Goal: Transaction & Acquisition: Obtain resource

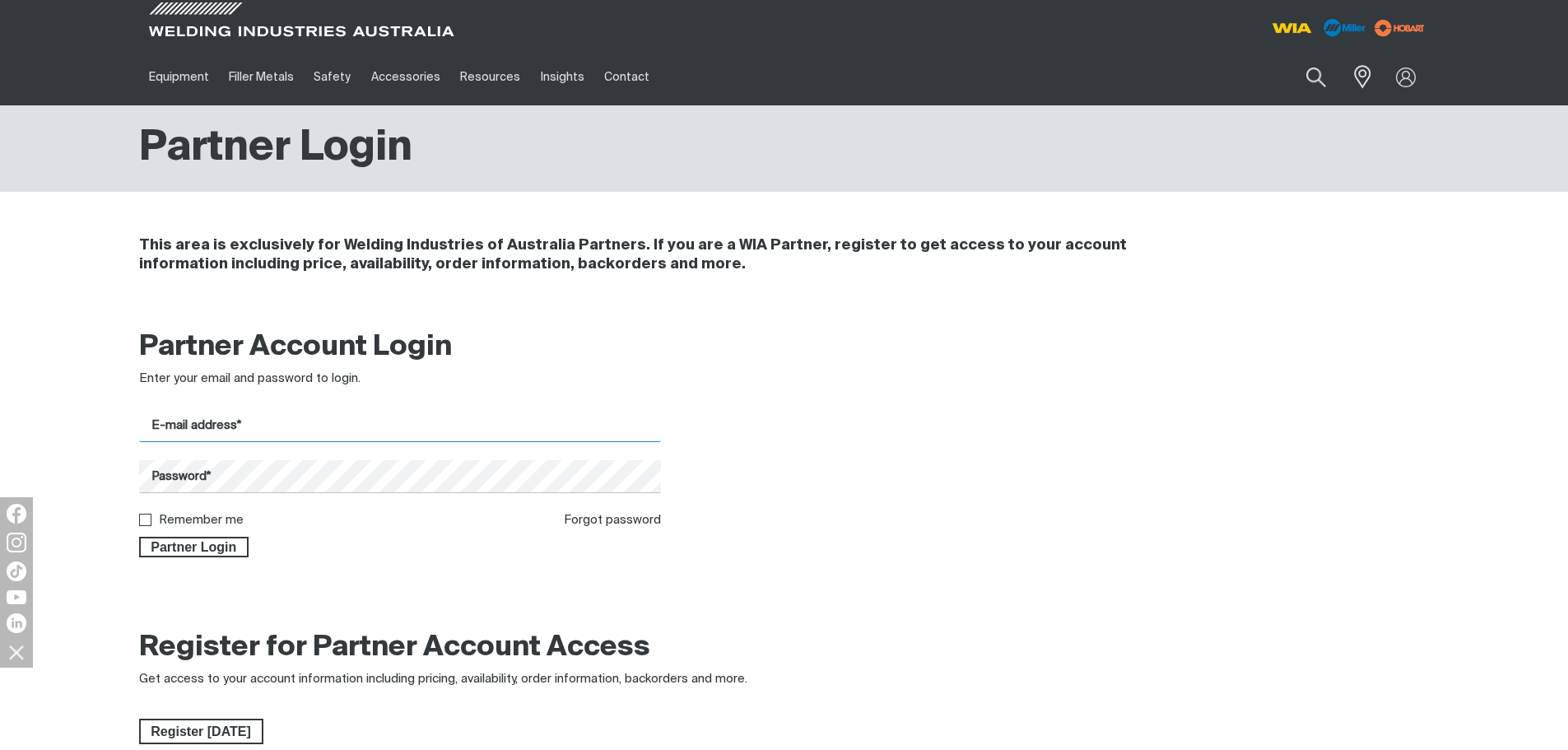
type input "[EMAIL_ADDRESS][DOMAIN_NAME]"
click at [202, 541] on span "Partner Login" at bounding box center [194, 547] width 107 height 21
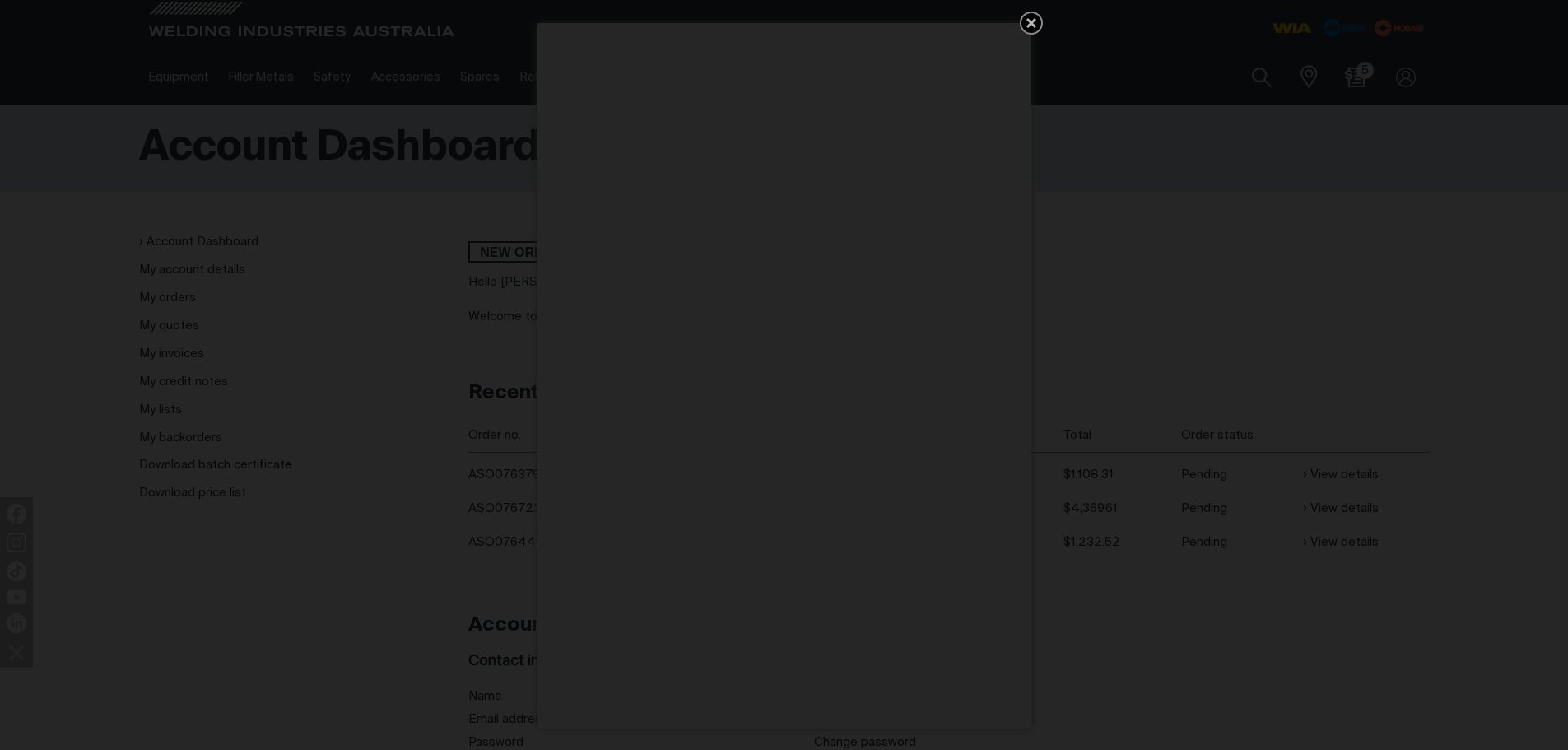
click at [1034, 20] on icon "Get 5 WIA Welding Guides Free!" at bounding box center [1032, 24] width 10 height 10
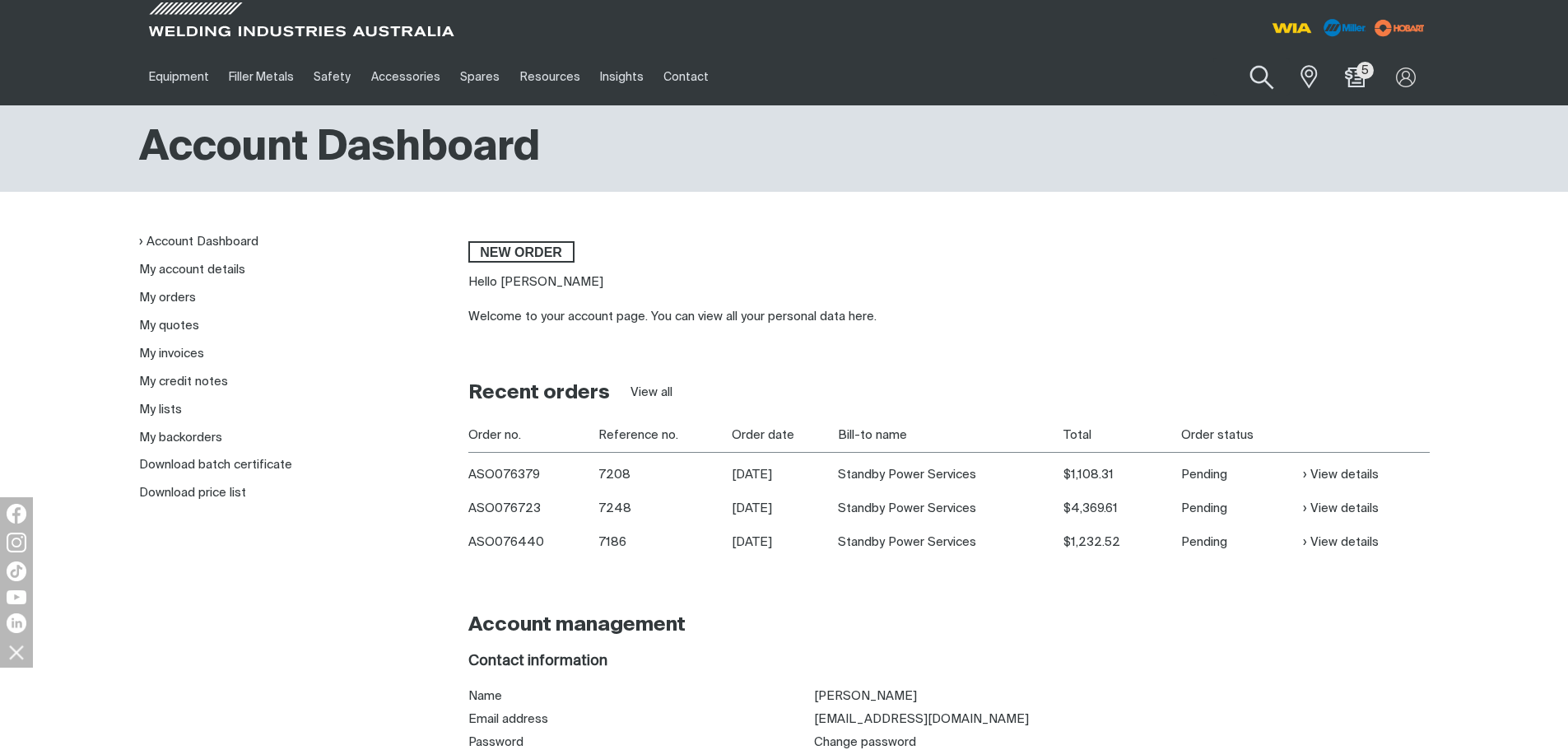
click at [1266, 77] on button "Search products" at bounding box center [1261, 78] width 66 height 47
click at [1087, 72] on input "Search" at bounding box center [1162, 77] width 254 height 37
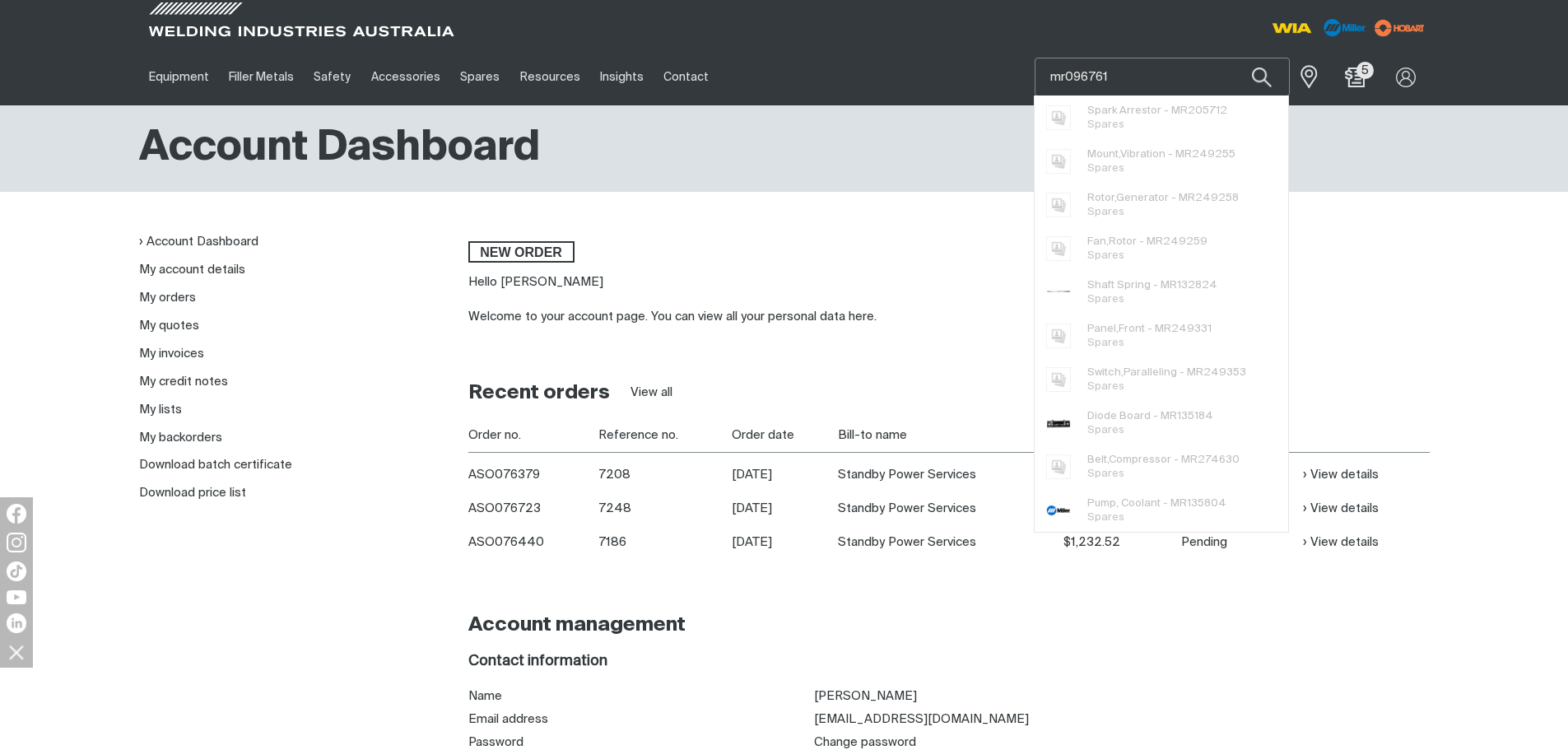
click at [1186, 72] on input "mr096761" at bounding box center [1162, 77] width 254 height 37
click at [1234, 58] on button "Search products" at bounding box center [1261, 77] width 56 height 39
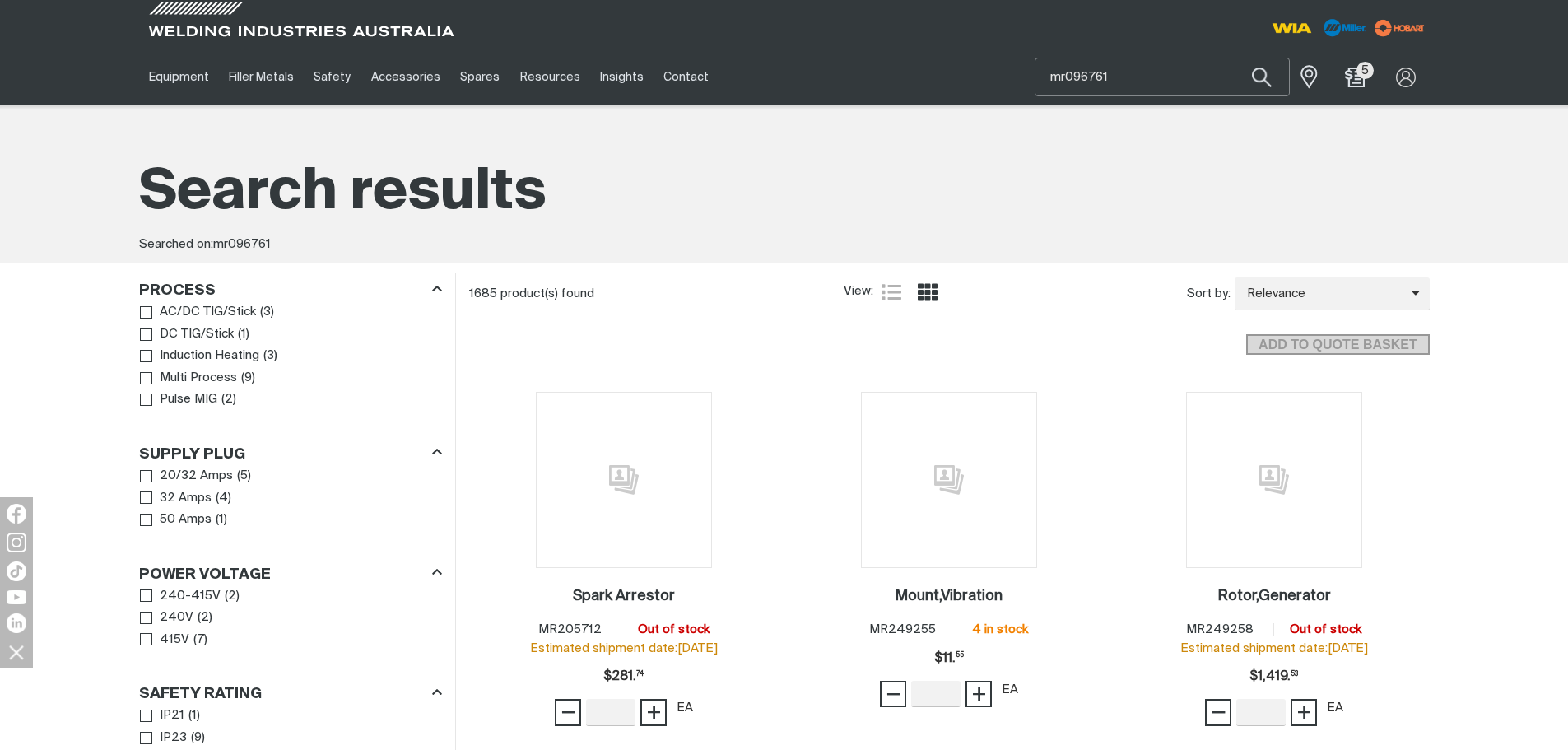
drag, startPoint x: 1186, startPoint y: 72, endPoint x: 997, endPoint y: 50, distance: 190.3
click at [997, 50] on div "Equipment Stick Welders TIG Welders MIG Welders Multi-Process Welders Engine Dr…" at bounding box center [785, 77] width 1291 height 57
drag, startPoint x: 1127, startPoint y: 77, endPoint x: 973, endPoint y: 71, distance: 154.1
click at [973, 71] on div "Equipment Stick Welders TIG Welders MIG Welders Multi-Process Welders Engine Dr…" at bounding box center [785, 77] width 1291 height 57
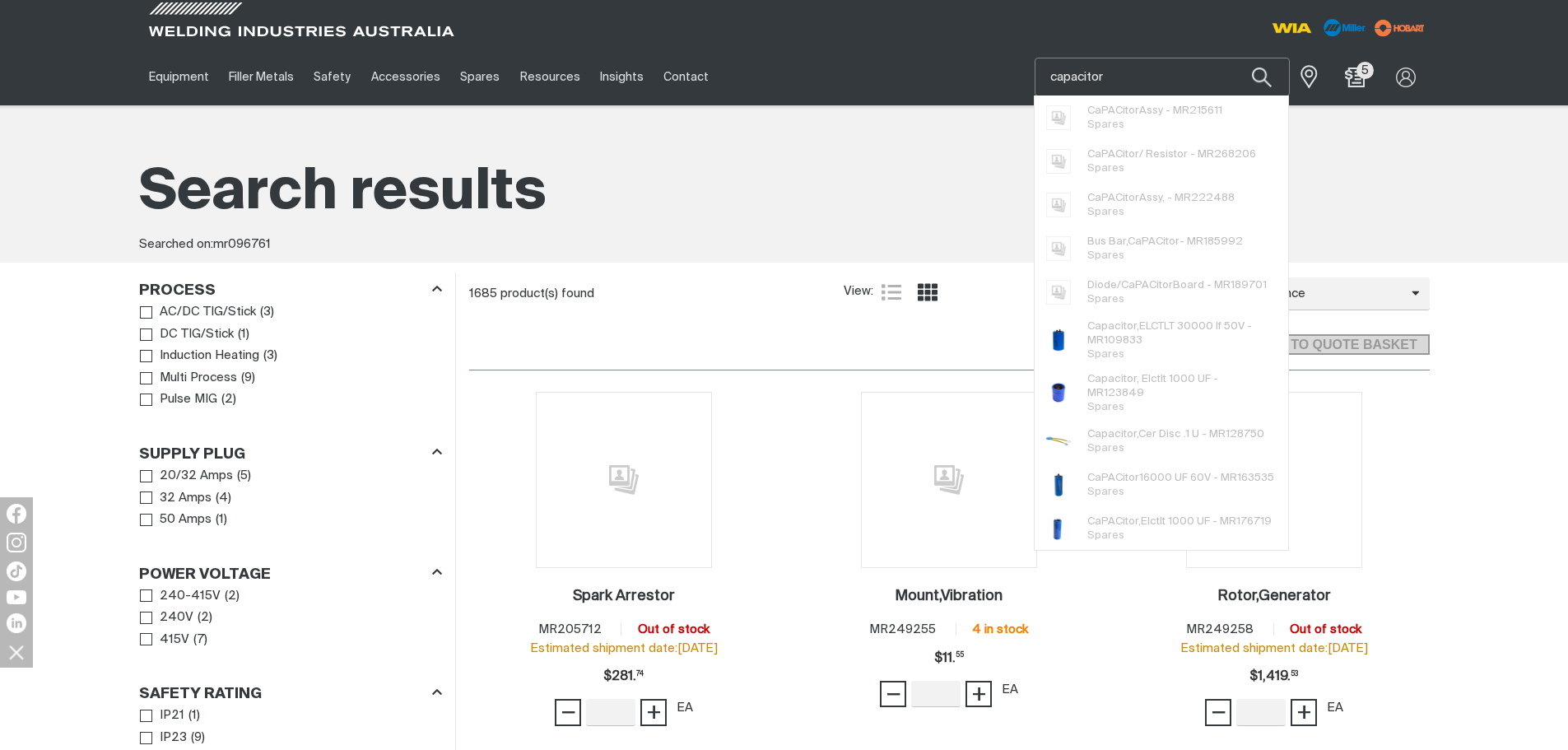
type input "capacitor"
click at [1234, 58] on button "Search products" at bounding box center [1261, 77] width 56 height 39
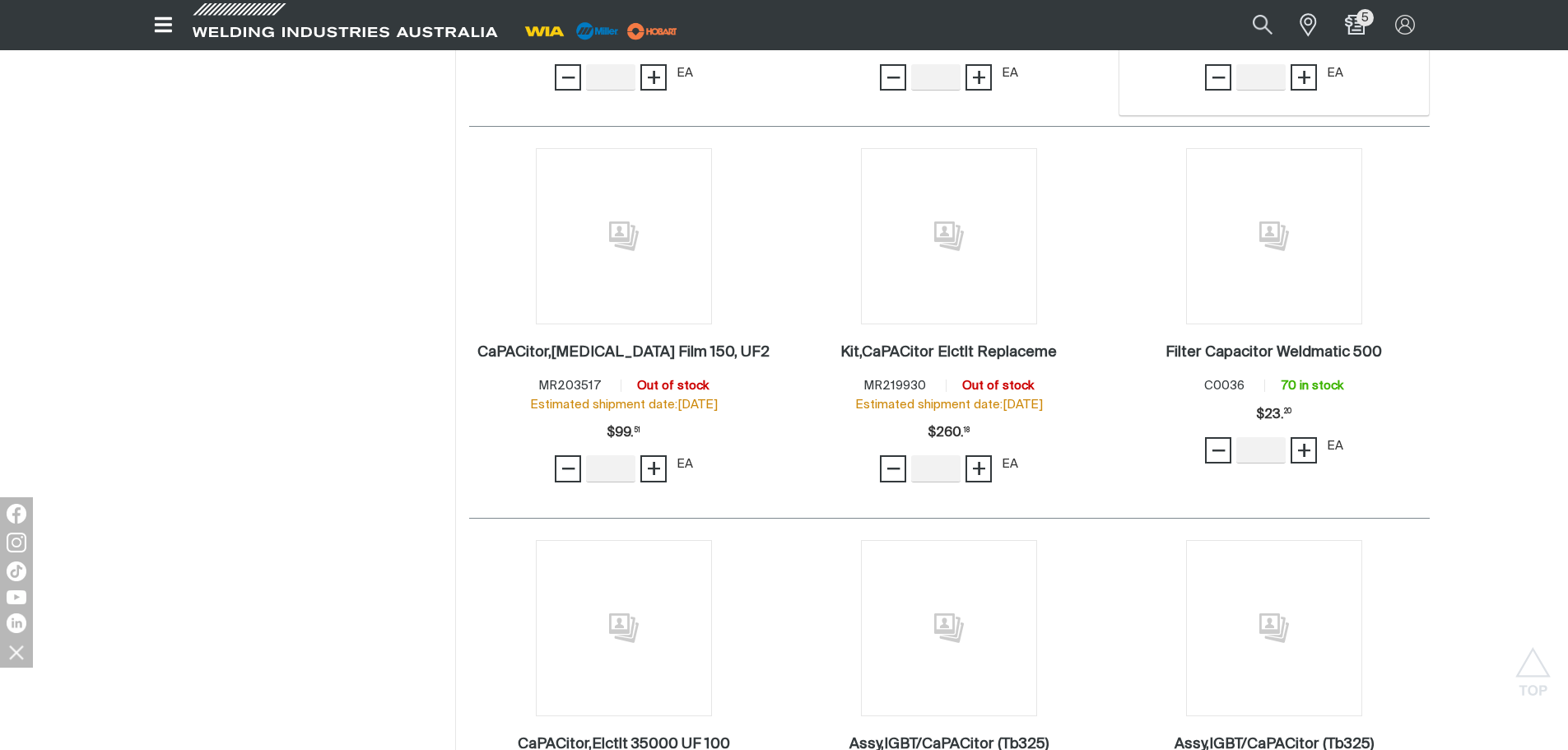
scroll to position [1812, 0]
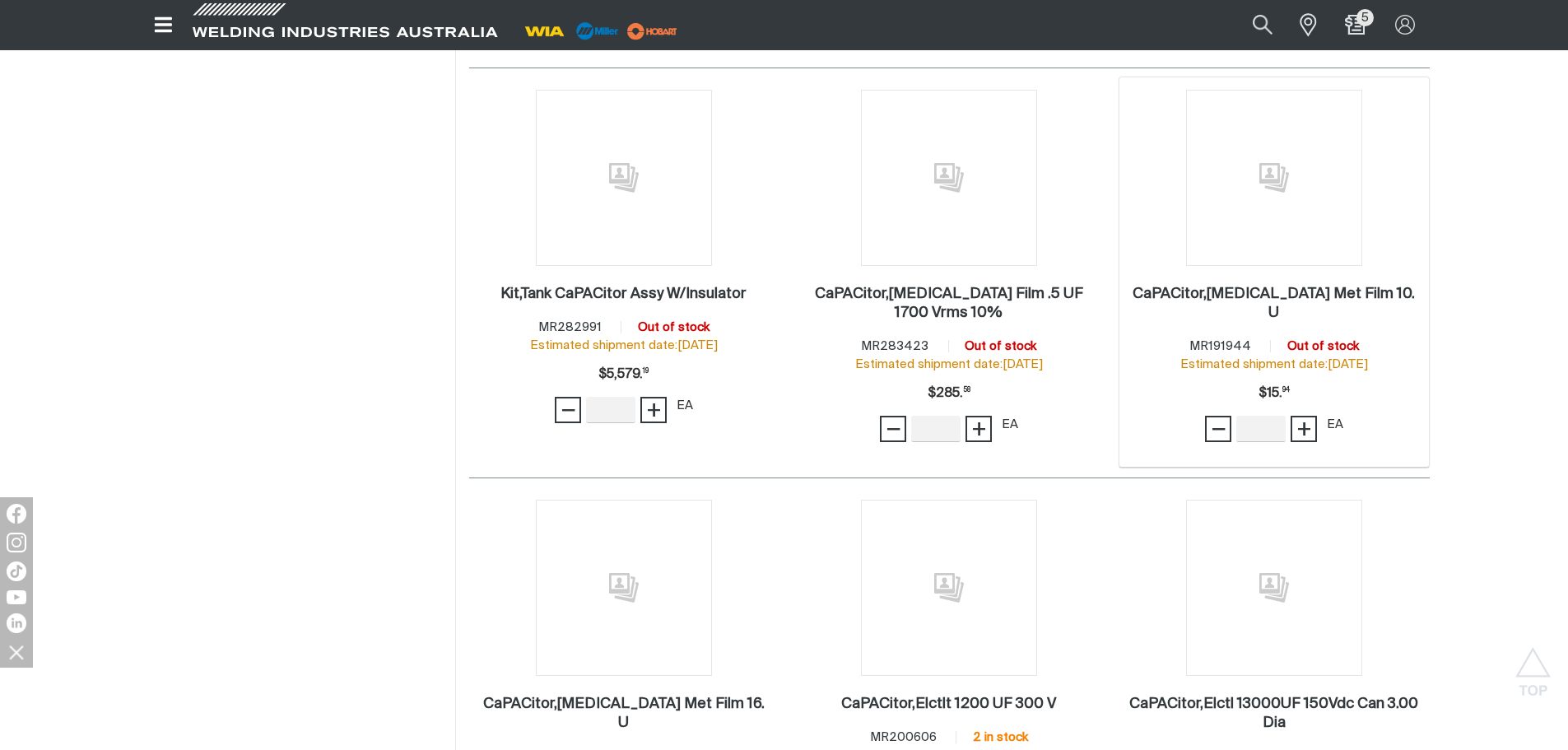
scroll to position [3047, 0]
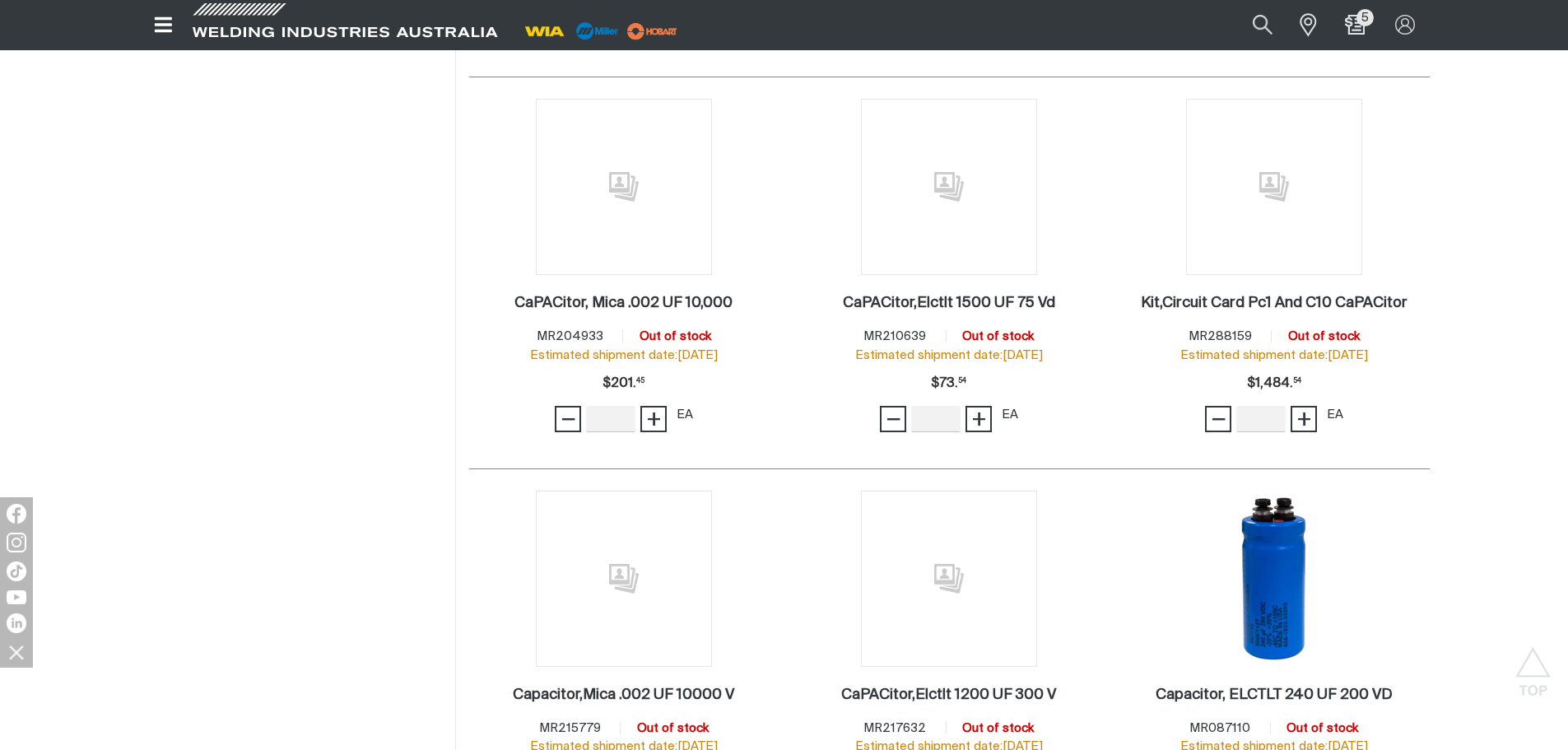
scroll to position [3871, 0]
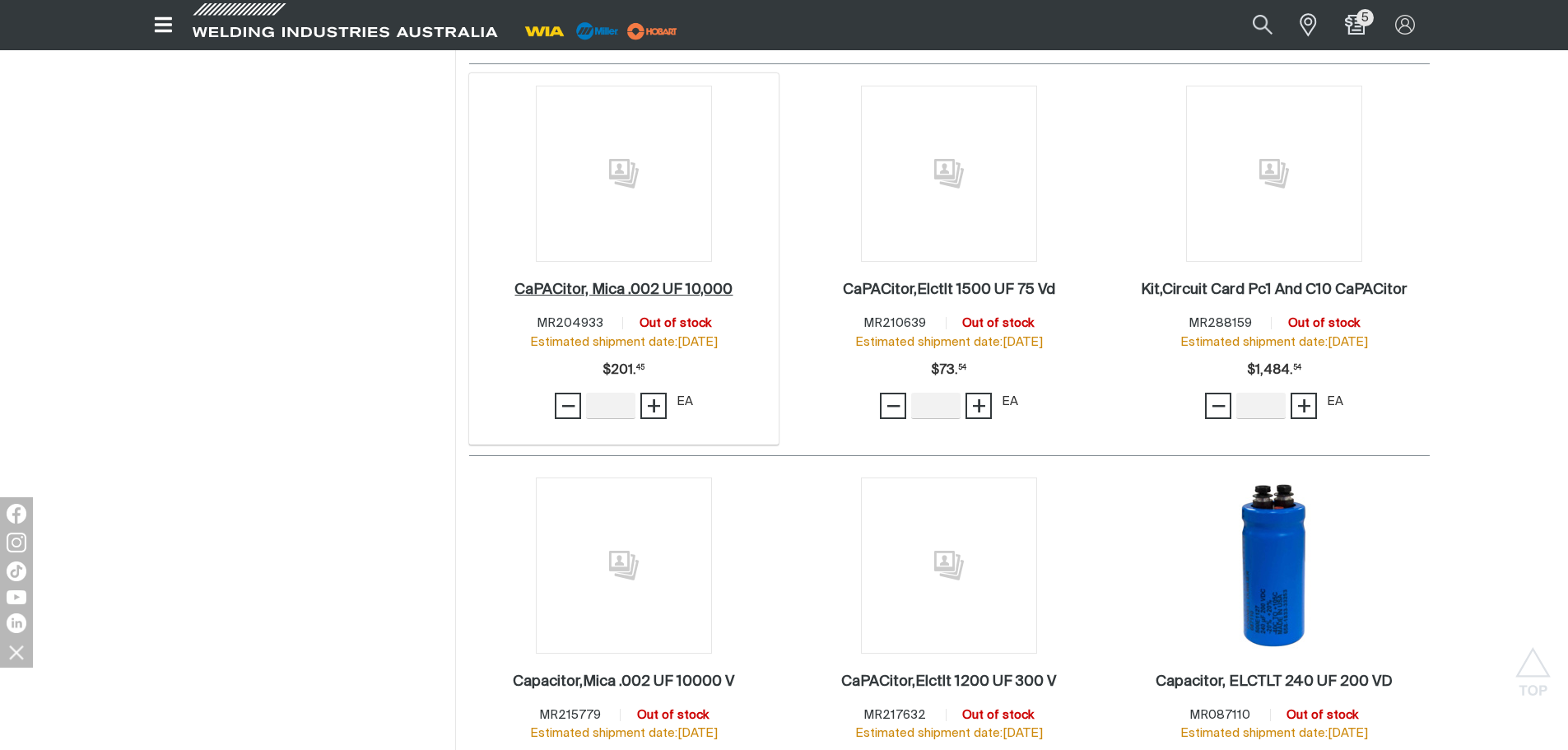
click at [677, 283] on h2 "CaPACitor, Mica .002 UF 10,000 ." at bounding box center [624, 290] width 218 height 15
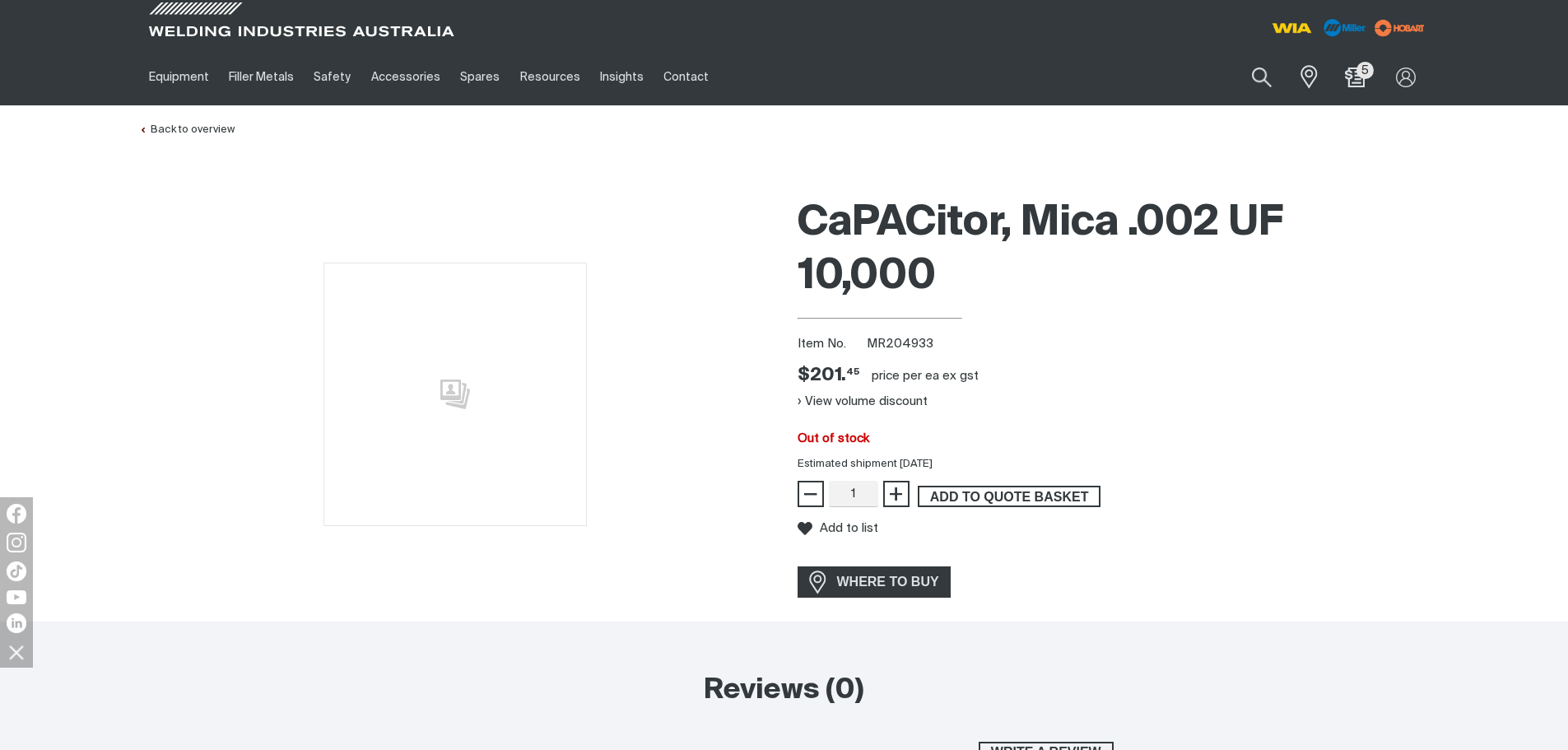
click at [1027, 495] on span "ADD TO QUOTE BASKET" at bounding box center [1009, 496] width 180 height 21
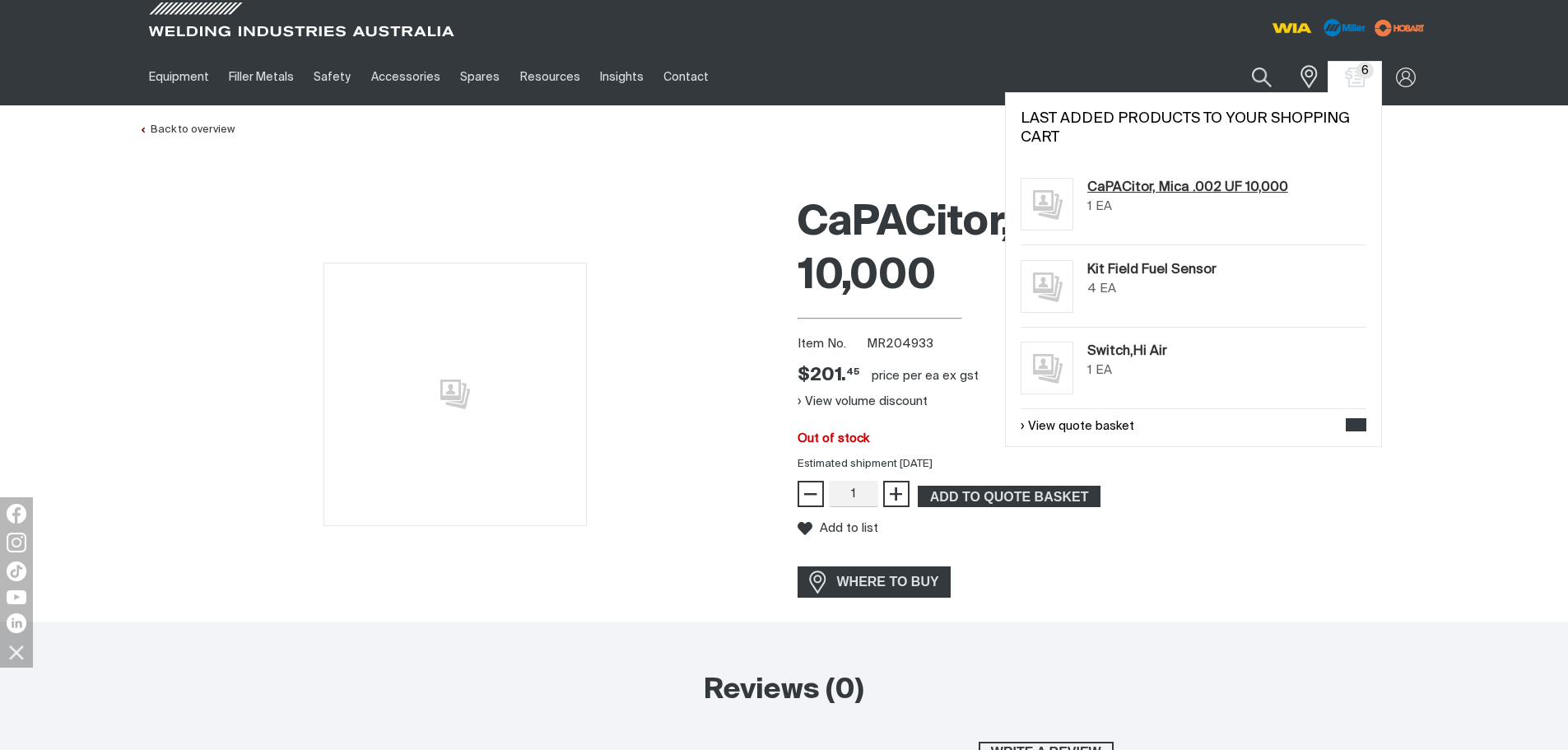
click at [1264, 182] on link "CaPACitor, Mica .002 UF 10,000" at bounding box center [1187, 188] width 201 height 20
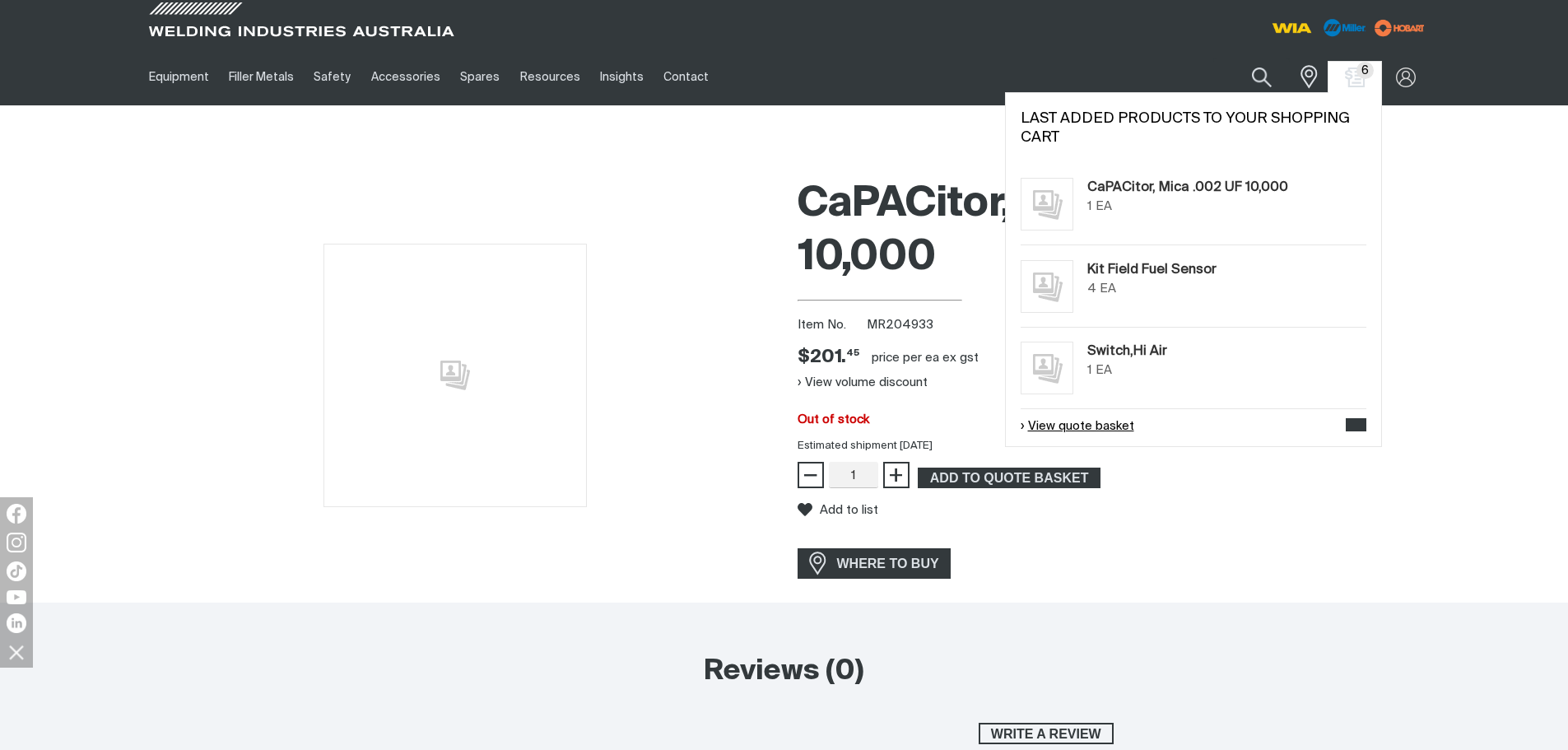
click at [1071, 426] on link "View quote basket" at bounding box center [1077, 427] width 113 height 19
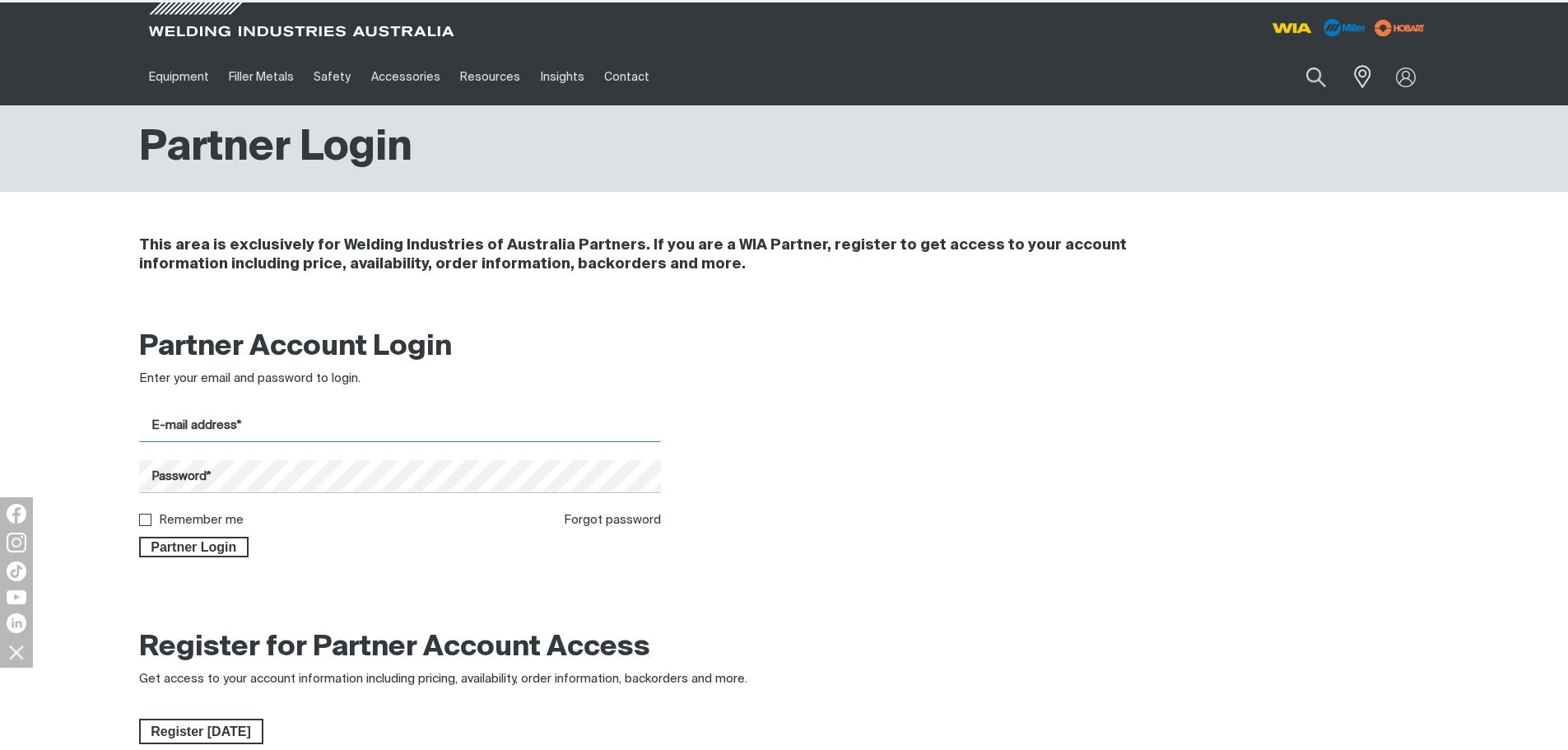
type input "[EMAIL_ADDRESS][DOMAIN_NAME]"
